Goal: Task Accomplishment & Management: Use online tool/utility

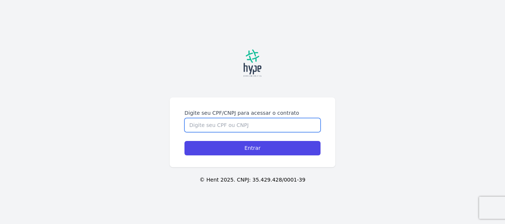
click at [289, 128] on input "Digite seu CPF/CNPJ para acessar o contrato" at bounding box center [252, 125] width 136 height 14
paste input "083.240.709-74"
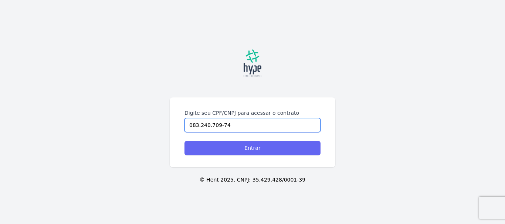
type input "083.240.709-74"
click at [253, 149] on input "Entrar" at bounding box center [252, 148] width 136 height 14
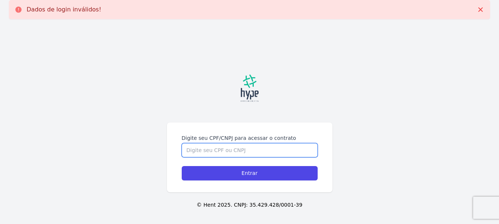
click at [223, 153] on input "Digite seu CPF/CNPJ para acessar o contrato" at bounding box center [250, 150] width 136 height 14
paste input "062.912.509-00"
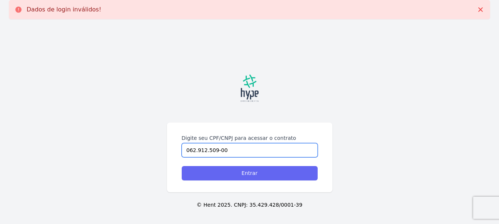
type input "062.912.509-00"
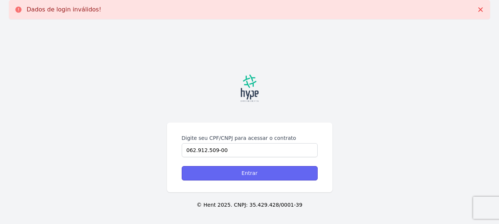
click at [219, 173] on input "Entrar" at bounding box center [250, 173] width 136 height 14
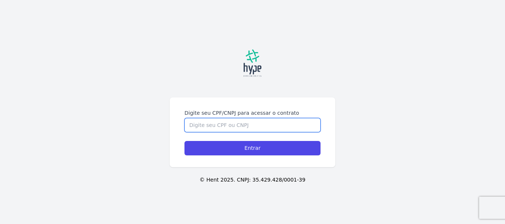
click at [289, 123] on input "Digite seu CPF/CNPJ para acessar o contrato" at bounding box center [252, 125] width 136 height 14
paste input "083.240.709-74"
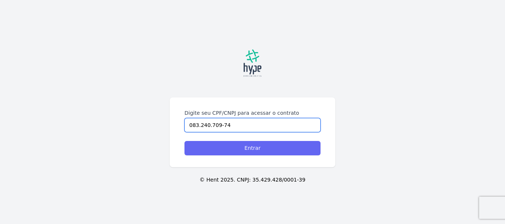
type input "083.240.709-74"
click at [265, 154] on input "Entrar" at bounding box center [252, 148] width 136 height 14
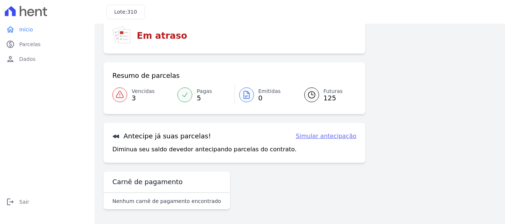
click at [132, 93] on span "Vencidas" at bounding box center [143, 92] width 23 height 8
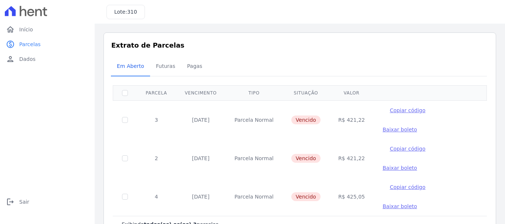
click at [417, 127] on span "Baixar boleto" at bounding box center [399, 130] width 34 height 6
click at [417, 165] on span "Baixar boleto" at bounding box center [399, 168] width 34 height 6
